Goal: Task Accomplishment & Management: Complete application form

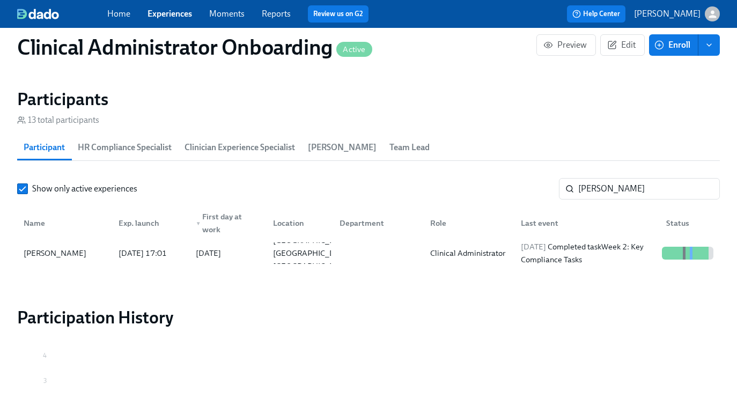
scroll to position [0, 6241]
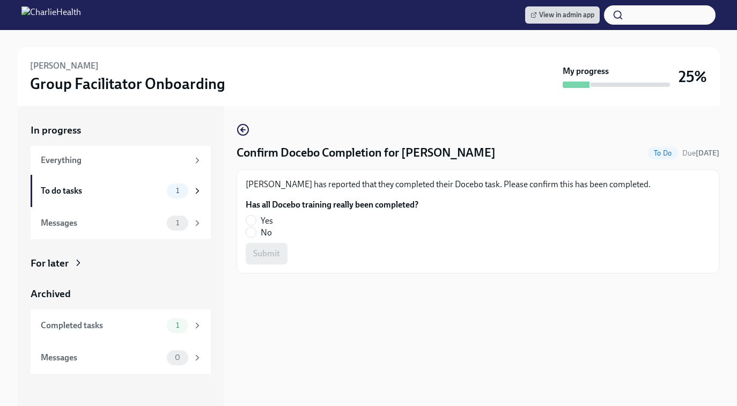
scroll to position [30, 0]
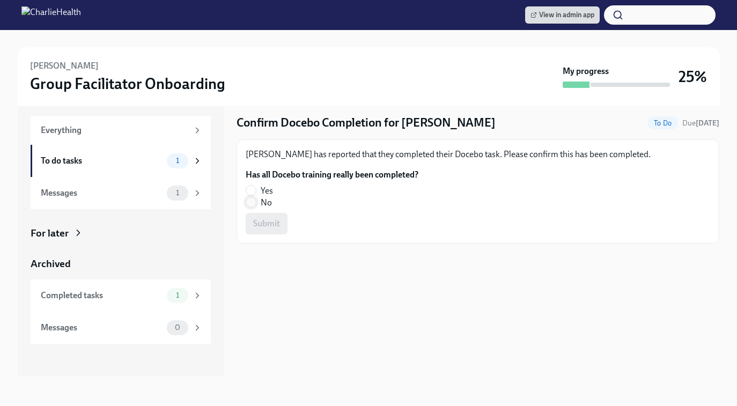
click at [250, 197] on input "No" at bounding box center [251, 202] width 10 height 10
radio input "true"
click at [258, 224] on span "Submit" at bounding box center [266, 223] width 27 height 11
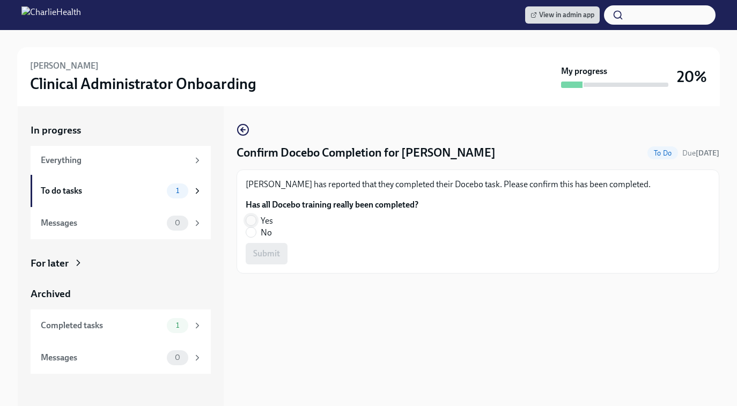
click at [252, 221] on input "Yes" at bounding box center [251, 221] width 10 height 10
radio input "true"
click at [267, 246] on button "Submit" at bounding box center [267, 253] width 42 height 21
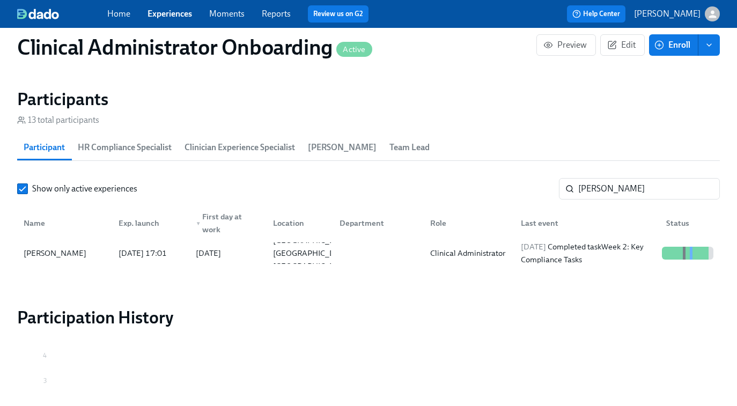
scroll to position [0, 6241]
click at [165, 12] on link "Experiences" at bounding box center [170, 14] width 45 height 10
